Goal: Task Accomplishment & Management: Complete application form

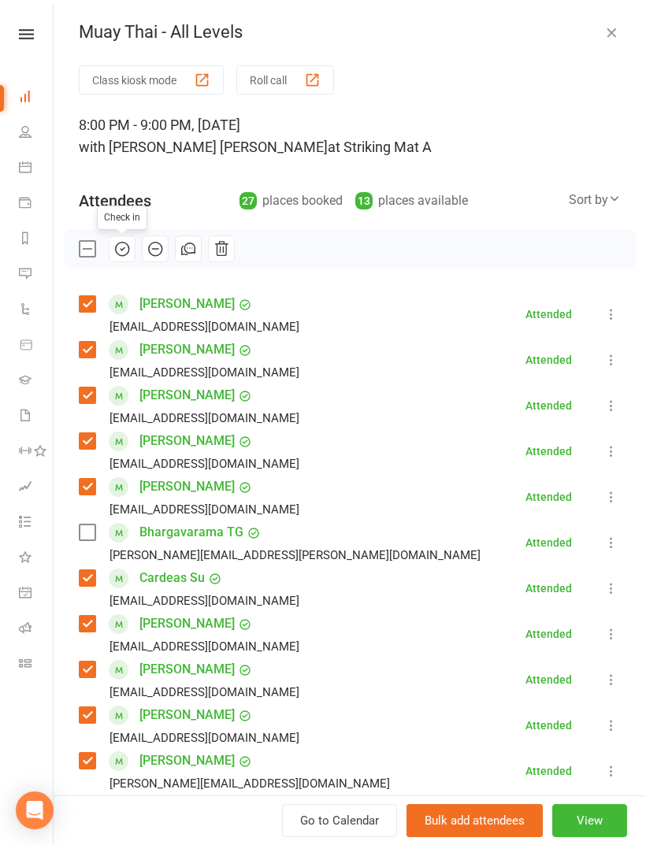
click at [613, 38] on icon "button" at bounding box center [611, 32] width 16 height 16
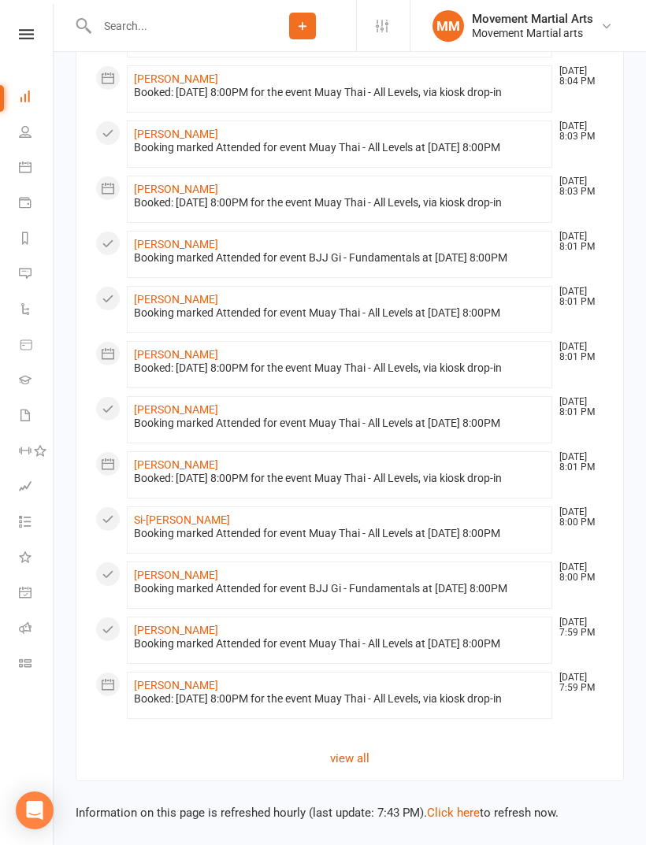
click at [215, 20] on input "text" at bounding box center [170, 26] width 157 height 22
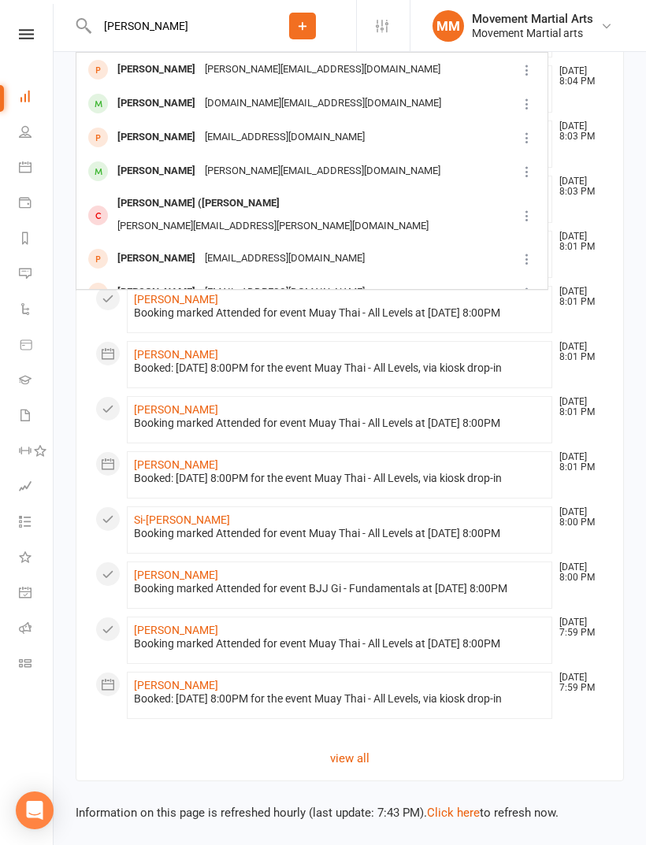
type input "[PERSON_NAME]"
click at [158, 67] on div "[PERSON_NAME]" at bounding box center [156, 69] width 87 height 23
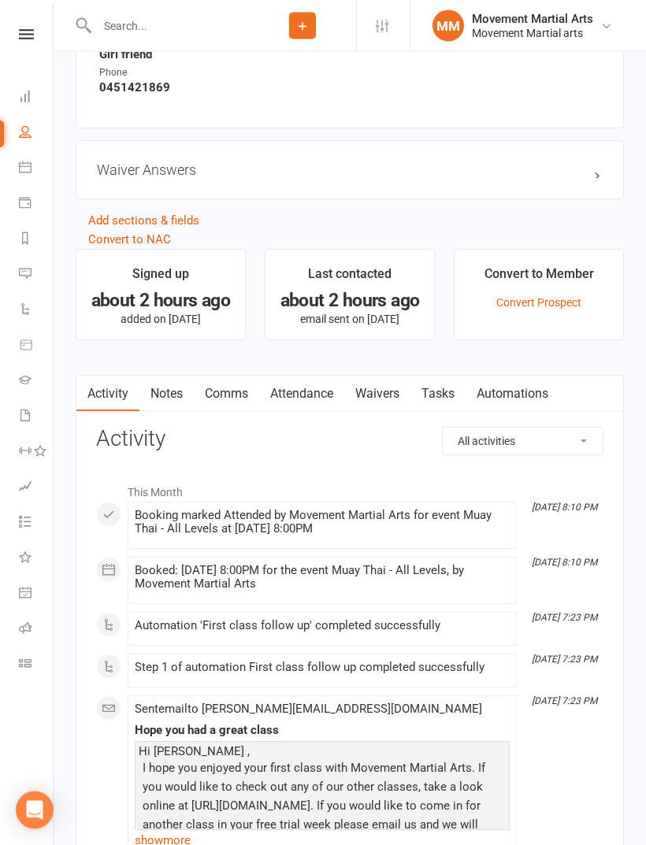
click at [377, 387] on link "Waivers" at bounding box center [377, 395] width 66 height 36
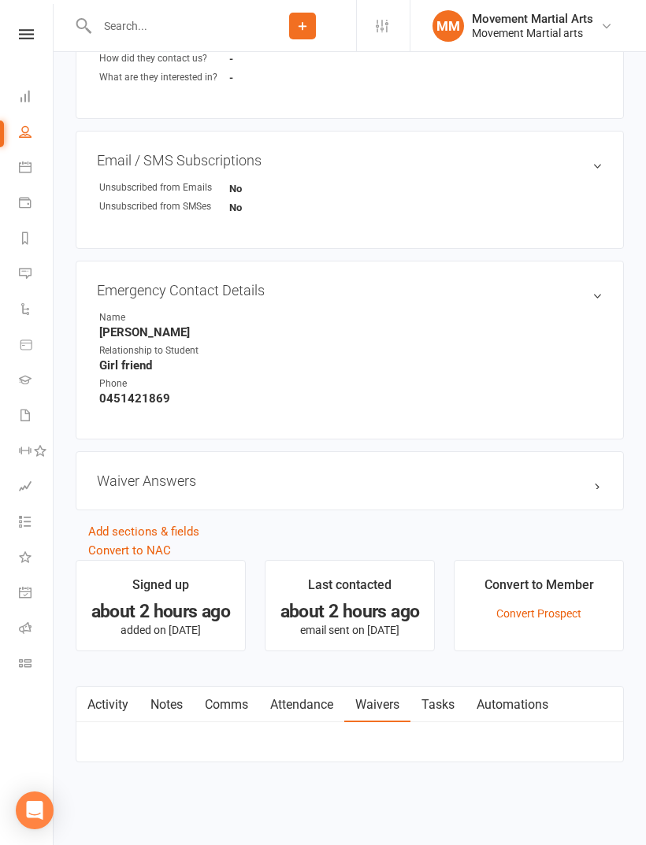
scroll to position [648, 0]
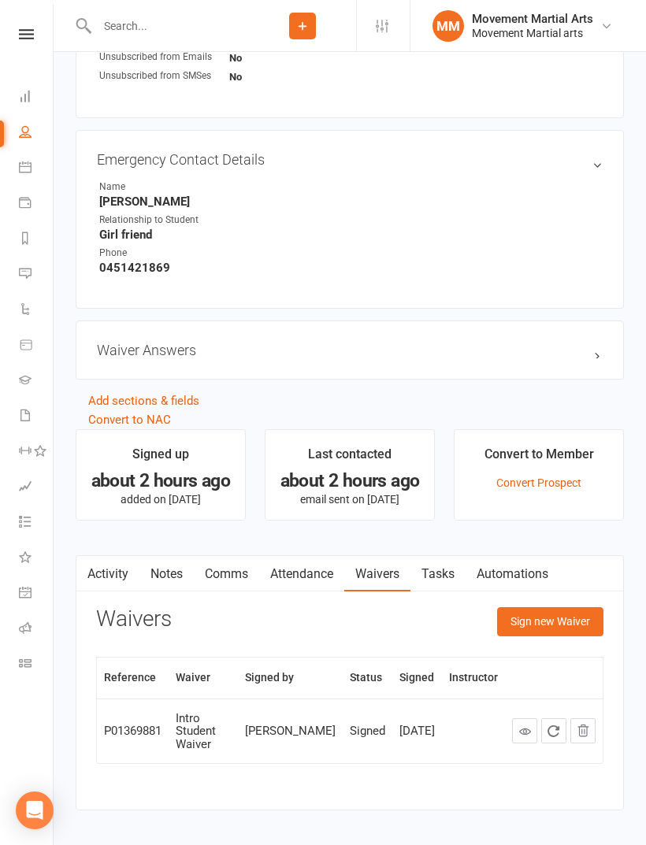
click at [574, 624] on button "Sign new Waiver" at bounding box center [550, 621] width 106 height 28
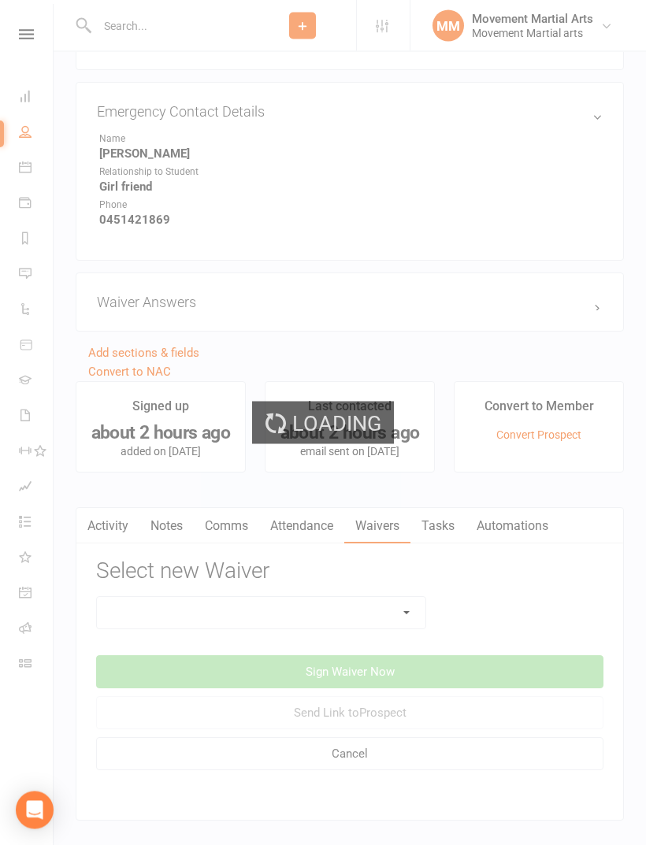
scroll to position [847, 0]
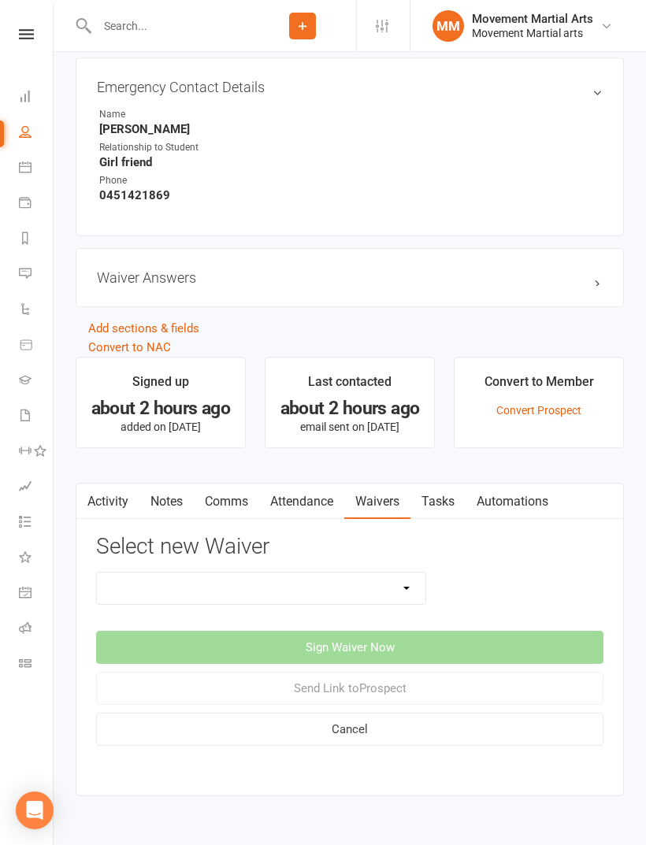
click at [399, 588] on select "Intro Student Waiver Membership Contract Membership Contract (2019) Direct Debi…" at bounding box center [261, 589] width 329 height 32
select select "13358"
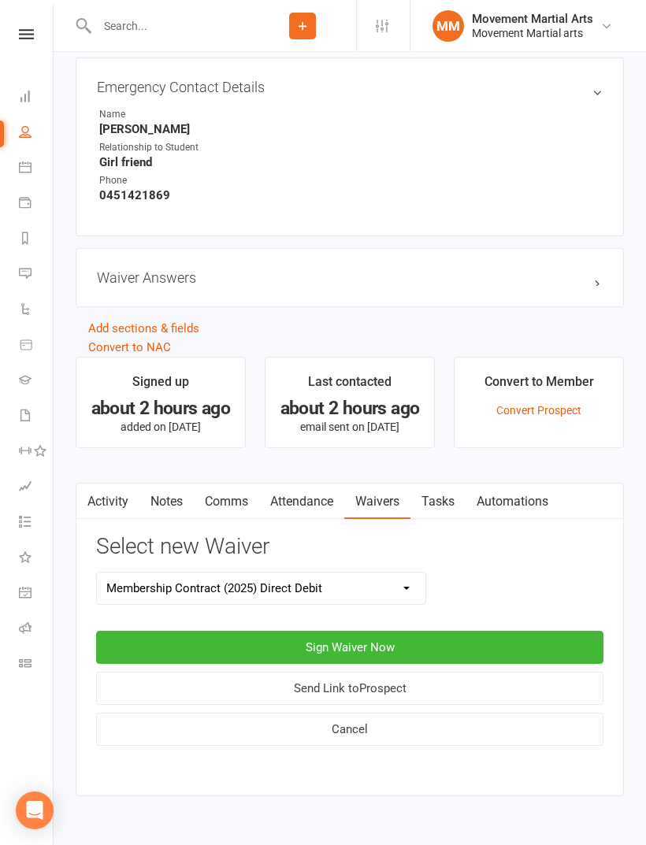
click at [455, 658] on button "Sign Waiver Now" at bounding box center [349, 647] width 507 height 33
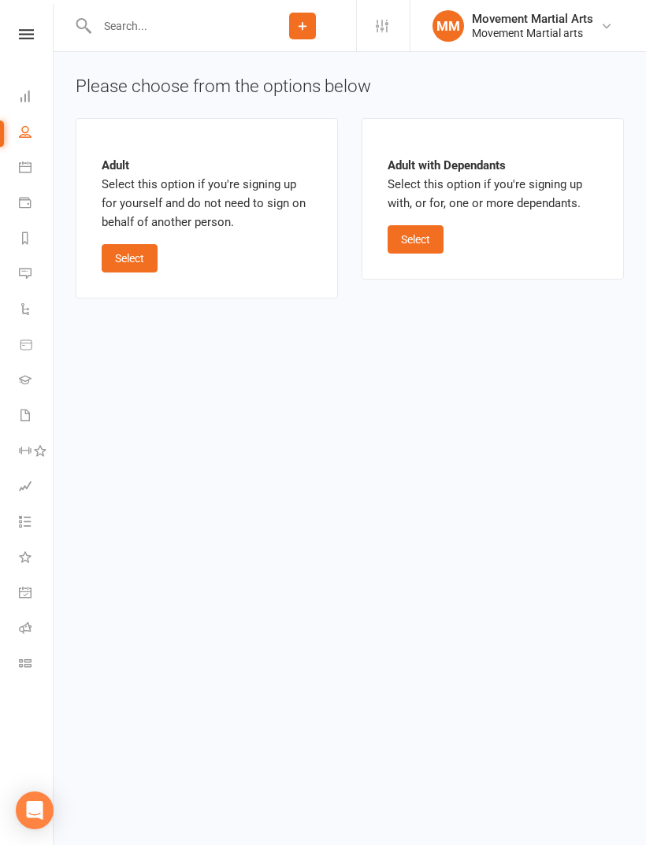
click at [127, 238] on div "Adult Select this option if you're signing up for yourself and do not need to s…" at bounding box center [207, 208] width 210 height 128
click at [138, 252] on button "Select" at bounding box center [130, 258] width 56 height 28
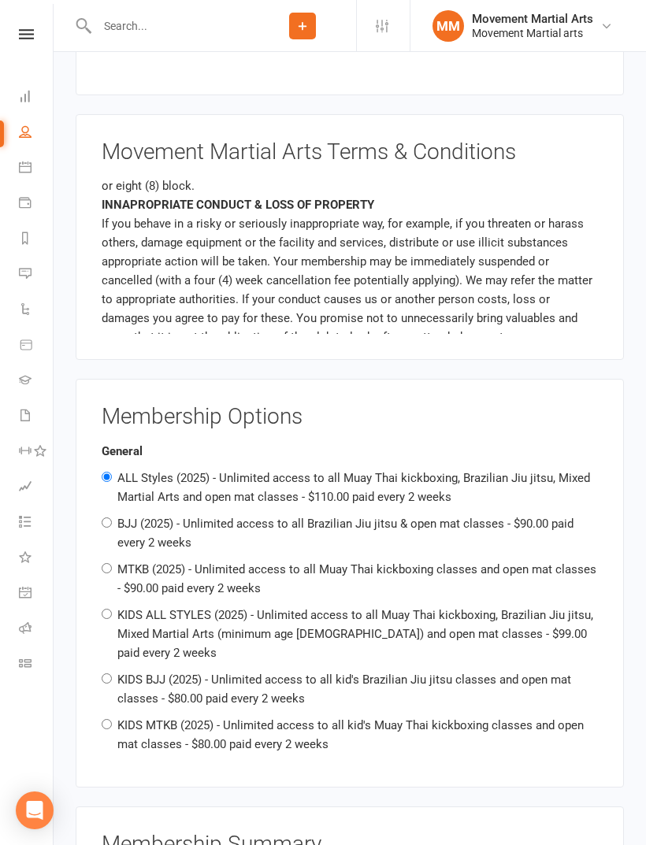
scroll to position [809, 0]
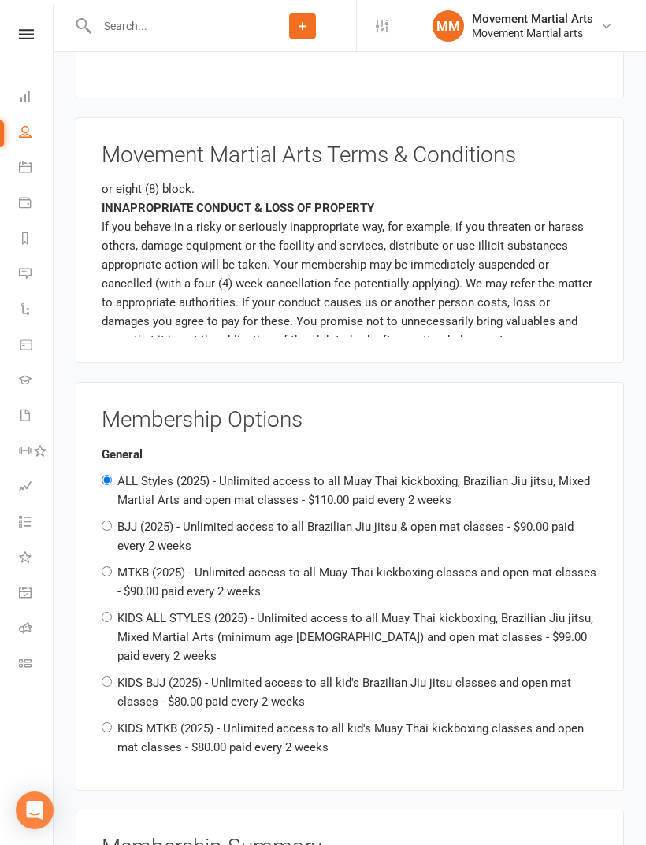
click at [216, 581] on label "MTKB (2025) - Unlimited access to all Muay Thai kickboxing classes and open mat…" at bounding box center [356, 582] width 479 height 33
click at [112, 577] on input "MTKB (2025) - Unlimited access to all Muay Thai kickboxing classes and open mat…" at bounding box center [107, 571] width 10 height 10
radio input "true"
radio input "false"
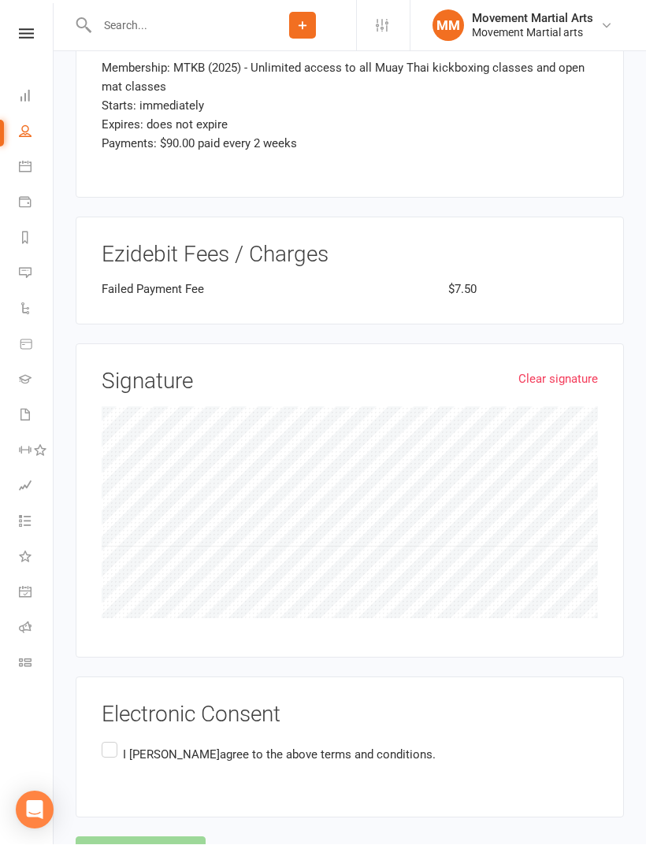
scroll to position [1632, 0]
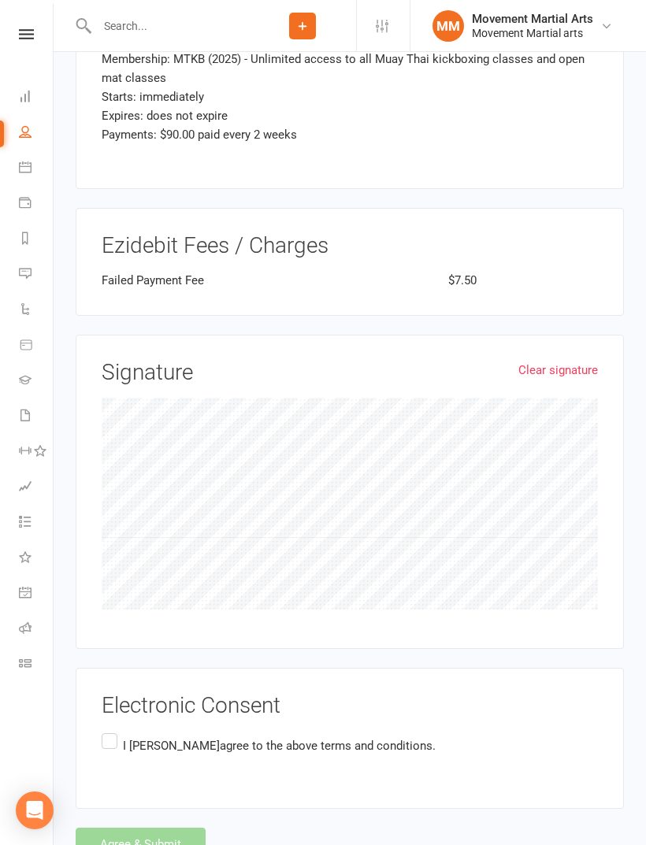
click at [358, 739] on span "agree to the above terms and conditions." at bounding box center [328, 746] width 216 height 14
click at [112, 730] on input "I [PERSON_NAME] agree to the above terms and conditions." at bounding box center [107, 730] width 10 height 0
click at [169, 828] on button "Agree & Submit" at bounding box center [141, 844] width 130 height 33
